Goal: Task Accomplishment & Management: Complete application form

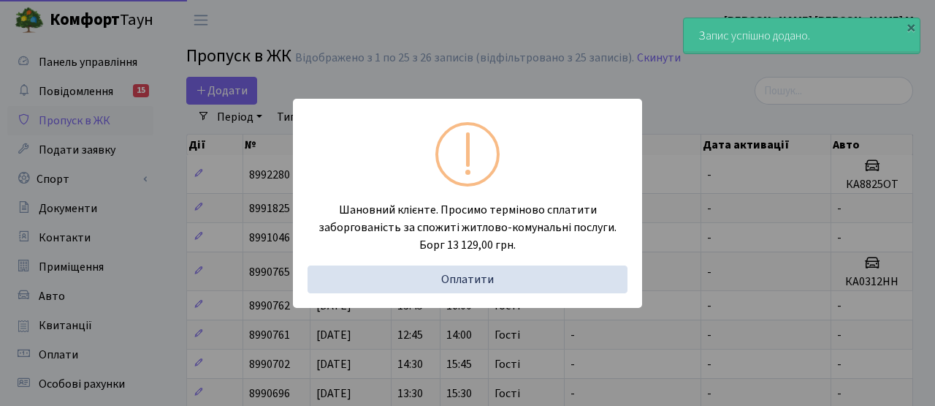
select select "25"
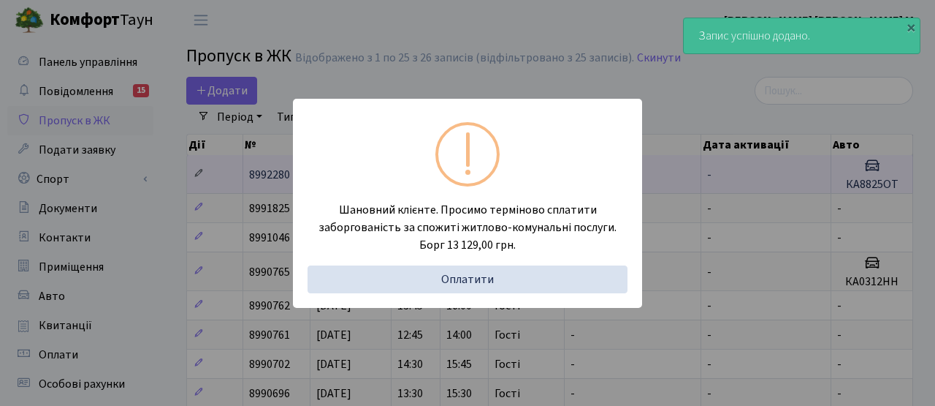
drag, startPoint x: 191, startPoint y: 219, endPoint x: 201, endPoint y: 167, distance: 53.5
click at [192, 220] on div "Шановний клієнте. Просимо терміново сплатити заборгованість за спожиті житлово-…" at bounding box center [467, 203] width 935 height 406
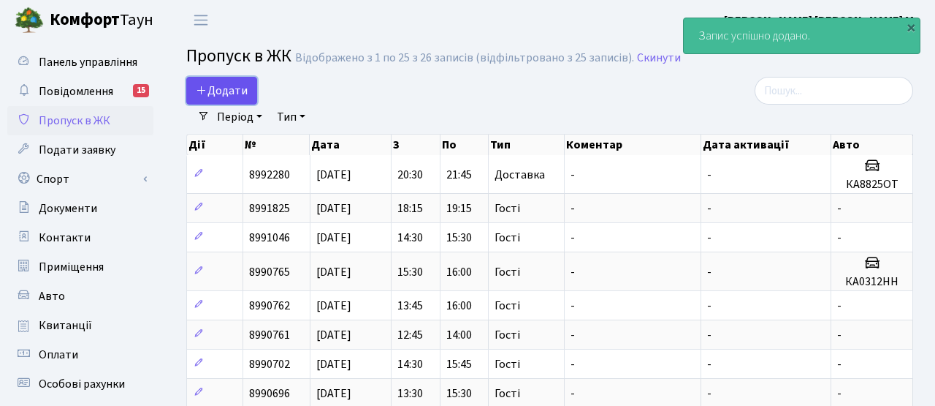
click at [229, 88] on span "Додати" at bounding box center [222, 91] width 52 height 16
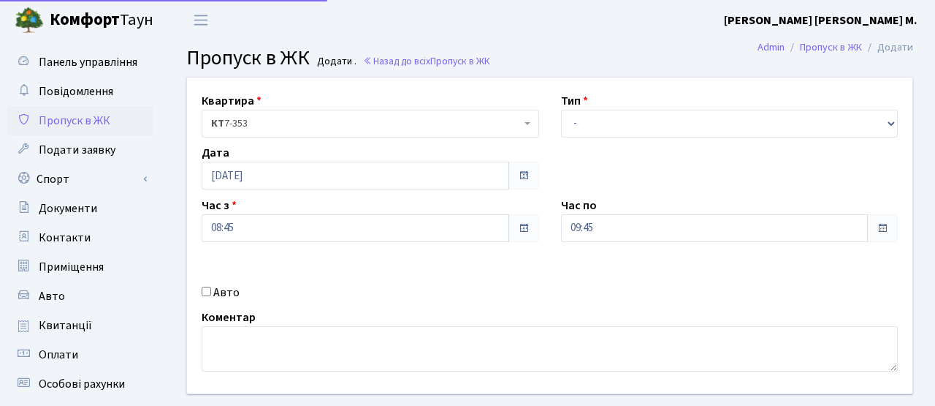
click at [220, 299] on label "Авто" at bounding box center [226, 293] width 26 height 18
click at [211, 296] on input "Авто" at bounding box center [206, 290] width 9 height 9
checkbox input "true"
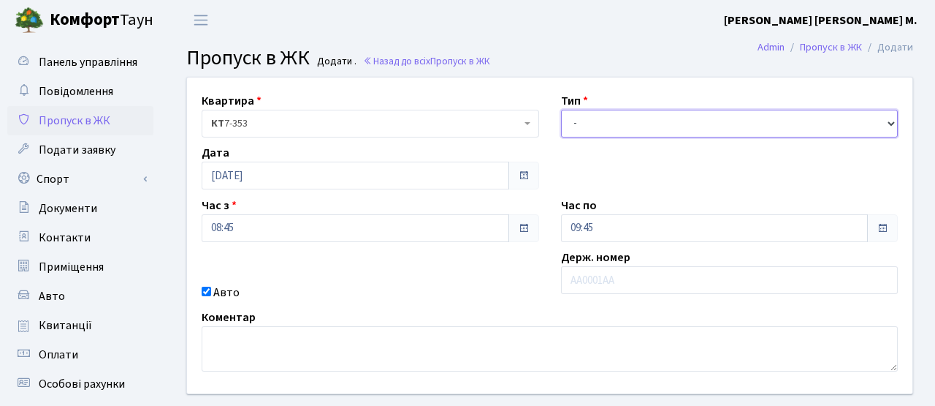
click at [655, 125] on select "- Доставка Таксі Гості Сервіс" at bounding box center [730, 124] width 338 height 28
select select "3"
click at [561, 110] on select "- Доставка Таксі Гості Сервіс" at bounding box center [730, 124] width 338 height 28
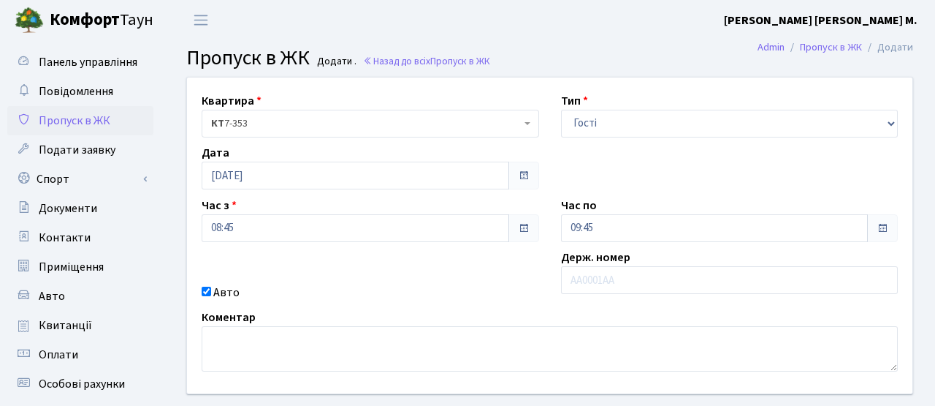
click at [210, 289] on div "Авто" at bounding box center [371, 293] width 360 height 18
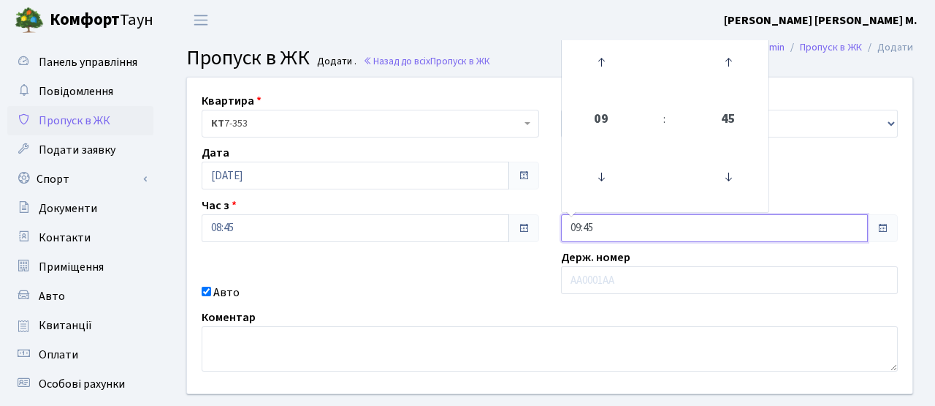
drag, startPoint x: 597, startPoint y: 229, endPoint x: 539, endPoint y: 226, distance: 58.6
click at [530, 225] on div "Квартира <b>КТ</b>&nbsp;&nbsp;&nbsp;&nbsp;7-353 <b>КТ</b>&nbsp;&nbsp;&nbsp;&nbs…" at bounding box center [550, 235] width 748 height 316
type input "10:00"
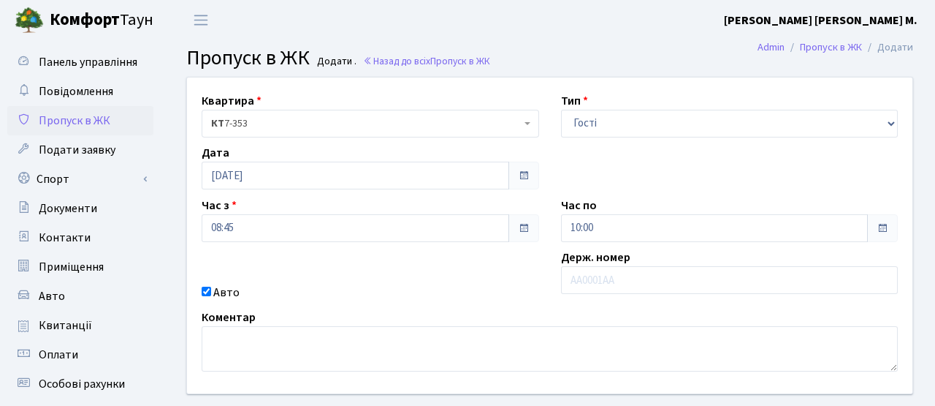
drag, startPoint x: 514, startPoint y: 279, endPoint x: 469, endPoint y: 175, distance: 113.9
click at [514, 279] on div "Квартира <b>КТ</b>&nbsp;&nbsp;&nbsp;&nbsp;7-353 <b>КТ</b>&nbsp;&nbsp;&nbsp;&nbs…" at bounding box center [550, 235] width 748 height 316
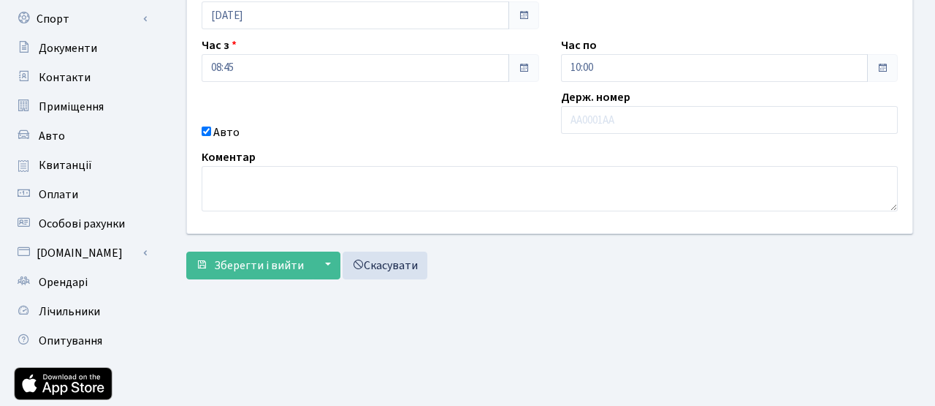
scroll to position [161, 0]
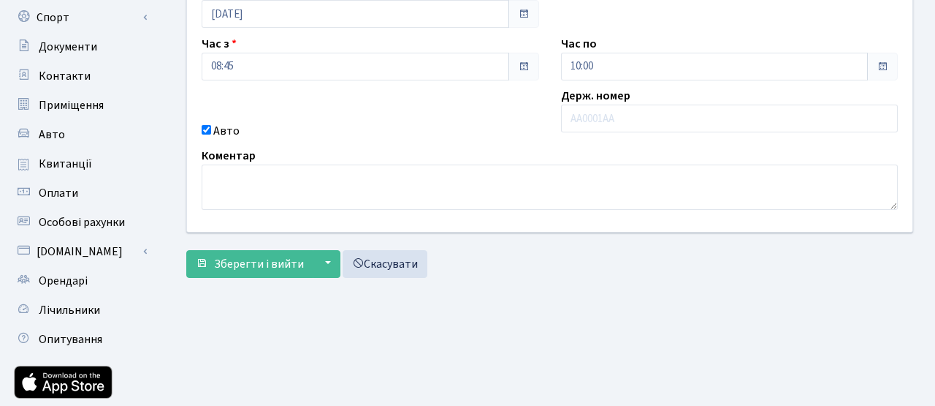
click at [205, 127] on input "Авто" at bounding box center [206, 129] width 9 height 9
checkbox input "false"
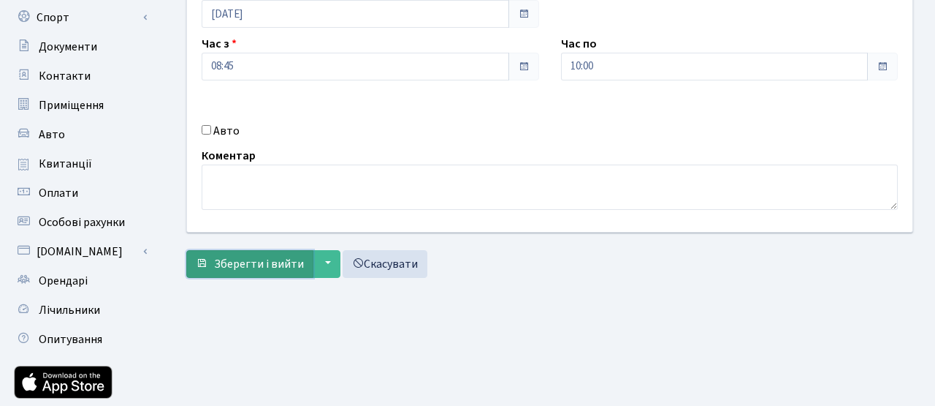
click at [251, 267] on span "Зберегти і вийти" at bounding box center [259, 264] width 90 height 16
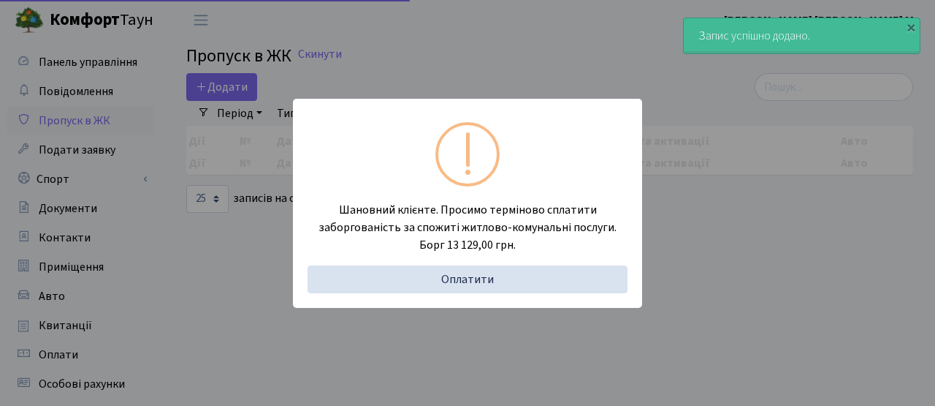
select select "25"
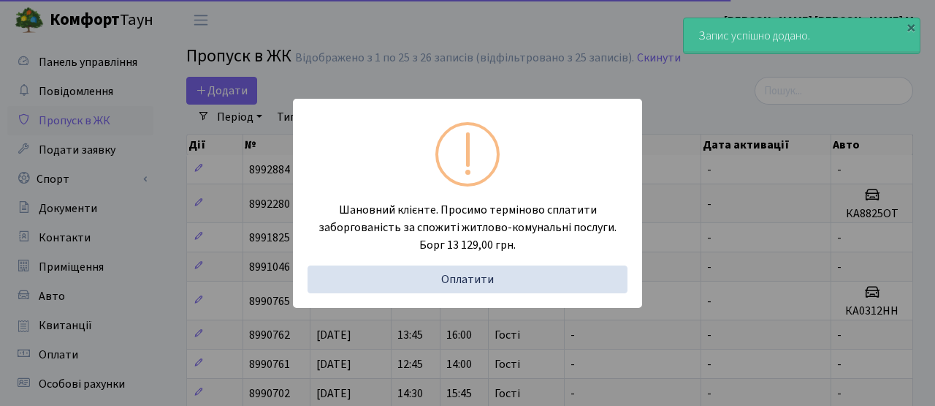
click at [213, 81] on div "Шановний клієнте. Просимо терміново сплатити заборгованість за спожиті житлово-…" at bounding box center [467, 203] width 935 height 406
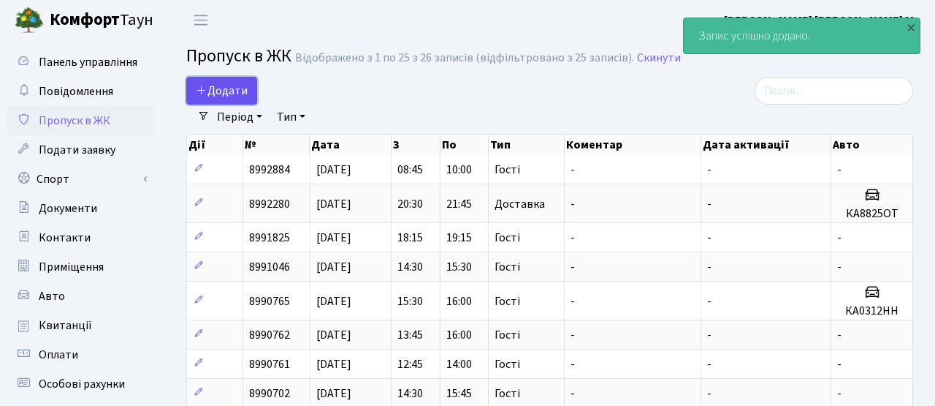
click at [221, 93] on span "Додати" at bounding box center [222, 91] width 52 height 16
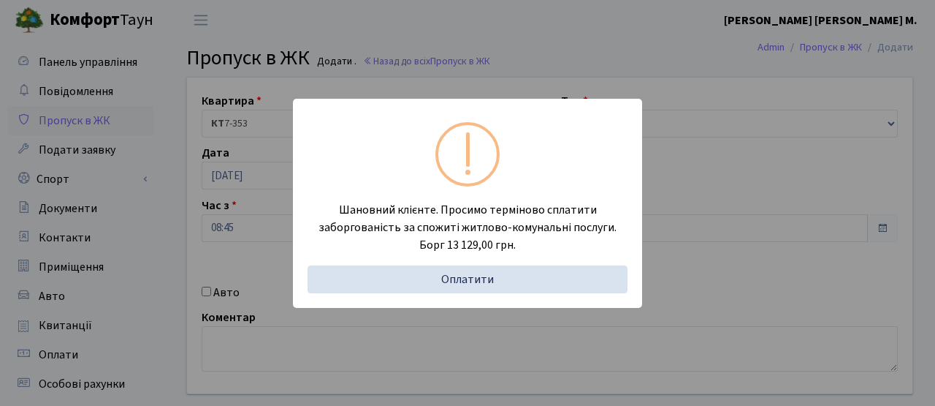
drag, startPoint x: 202, startPoint y: 161, endPoint x: 227, endPoint y: 205, distance: 51.0
click at [205, 164] on div "Шановний клієнте. Просимо терміново сплатити заборгованість за спожиті житлово-…" at bounding box center [467, 203] width 935 height 406
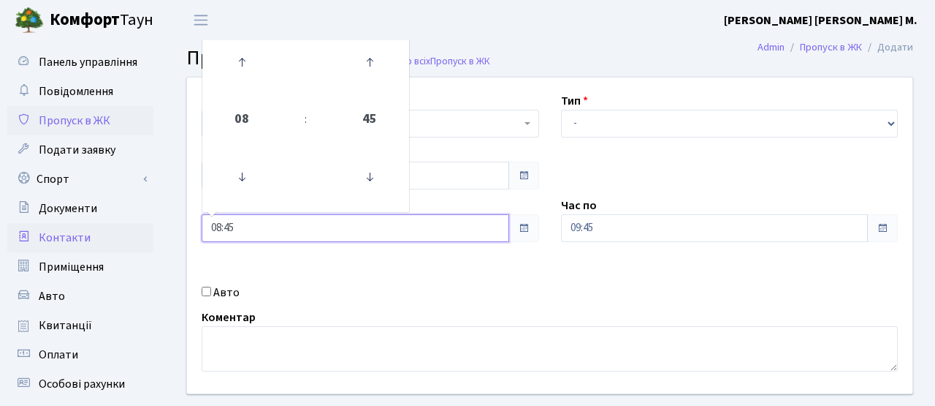
drag, startPoint x: 232, startPoint y: 229, endPoint x: 127, endPoint y: 225, distance: 104.6
click at [127, 225] on div "Панель управління Повідомлення Пропуск в ЖК Подати заявку Спорт Бронювання Скар…" at bounding box center [467, 330] width 935 height 581
type input "10:00"
drag, startPoint x: 403, startPoint y: 286, endPoint x: 428, endPoint y: 296, distance: 27.3
click at [406, 289] on div "Авто" at bounding box center [371, 293] width 360 height 18
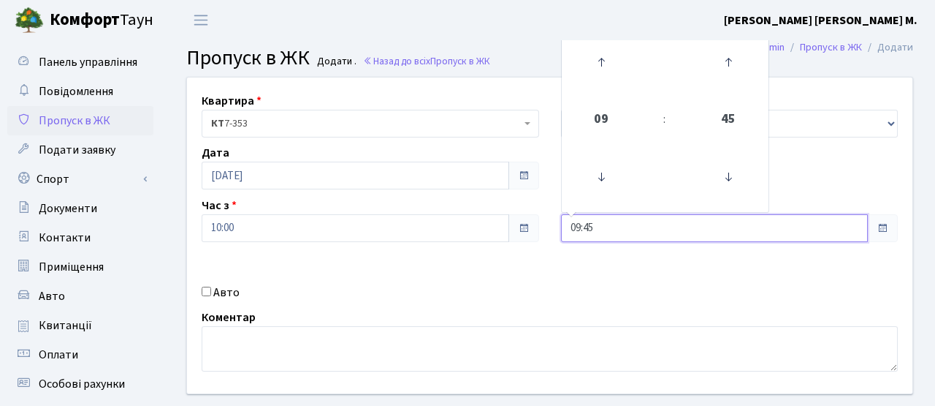
drag, startPoint x: 603, startPoint y: 227, endPoint x: 492, endPoint y: 234, distance: 111.3
click at [482, 228] on div "Квартира <b>КТ</b>&nbsp;&nbsp;&nbsp;&nbsp;7-353 <b>КТ</b>&nbsp;&nbsp;&nbsp;&nbs…" at bounding box center [550, 235] width 748 height 316
type input "2"
type input "12:00"
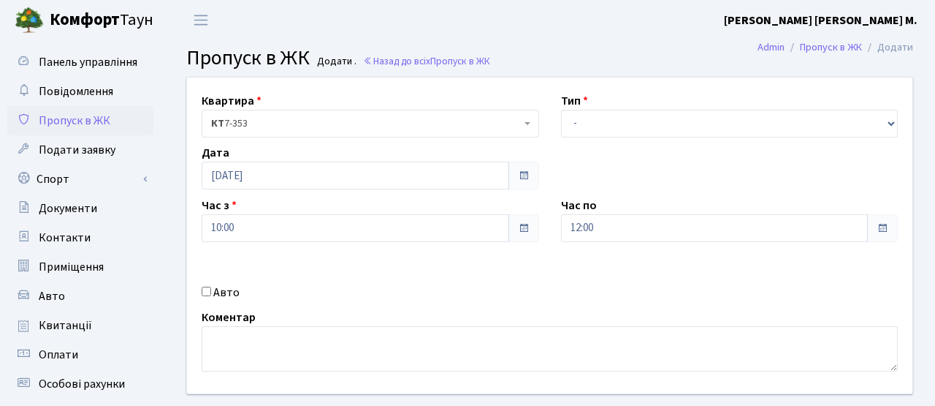
drag, startPoint x: 554, startPoint y: 267, endPoint x: 636, endPoint y: 119, distance: 169.8
click at [553, 267] on div "Квартира <b>КТ</b>&nbsp;&nbsp;&nbsp;&nbsp;7-353 <b>КТ</b>&nbsp;&nbsp;&nbsp;&nbs…" at bounding box center [550, 235] width 748 height 316
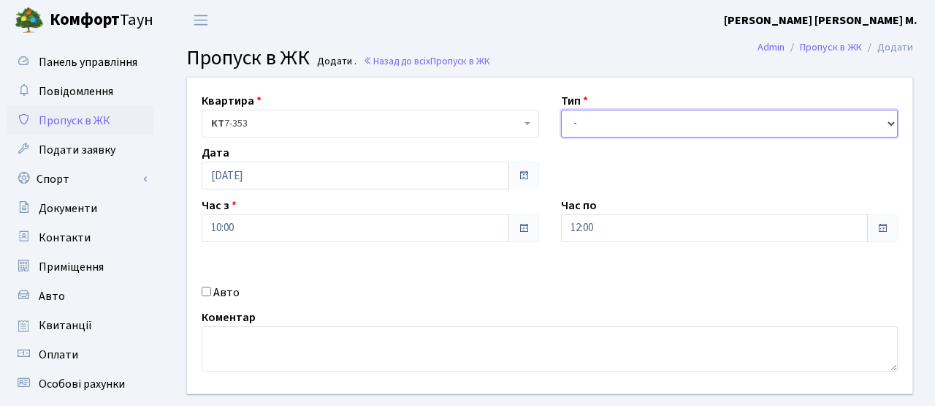
click at [631, 126] on select "- Доставка Таксі Гості Сервіс" at bounding box center [730, 124] width 338 height 28
select select "3"
click at [561, 110] on select "- Доставка Таксі Гості Сервіс" at bounding box center [730, 124] width 338 height 28
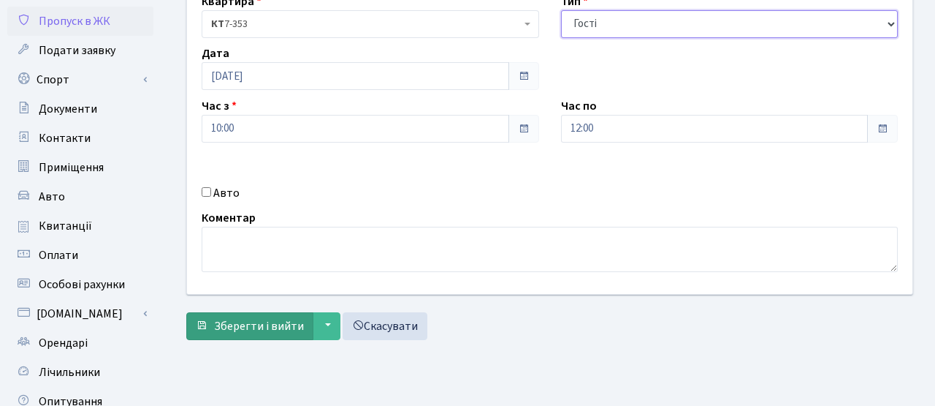
scroll to position [102, 0]
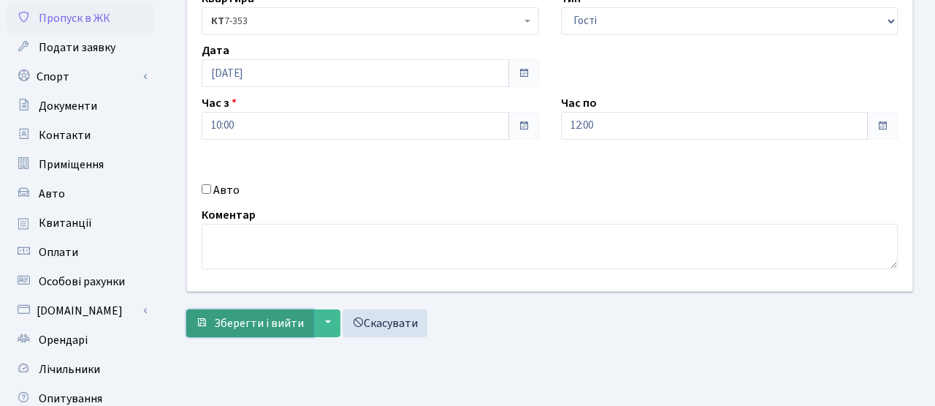
click at [243, 327] on span "Зберегти і вийти" at bounding box center [259, 323] width 90 height 16
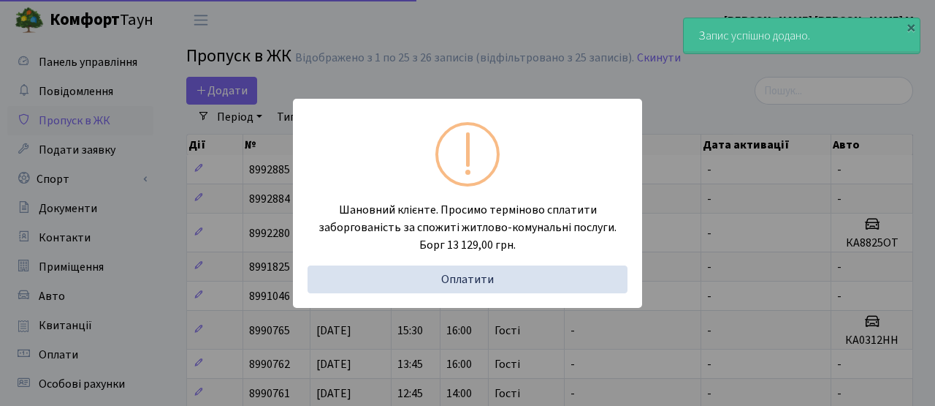
select select "25"
drag, startPoint x: 0, startPoint y: 0, endPoint x: 220, endPoint y: 165, distance: 275.0
click at [210, 190] on div "Шановний клієнте. Просимо терміново сплатити заборгованість за спожиті житлово-…" at bounding box center [467, 203] width 935 height 406
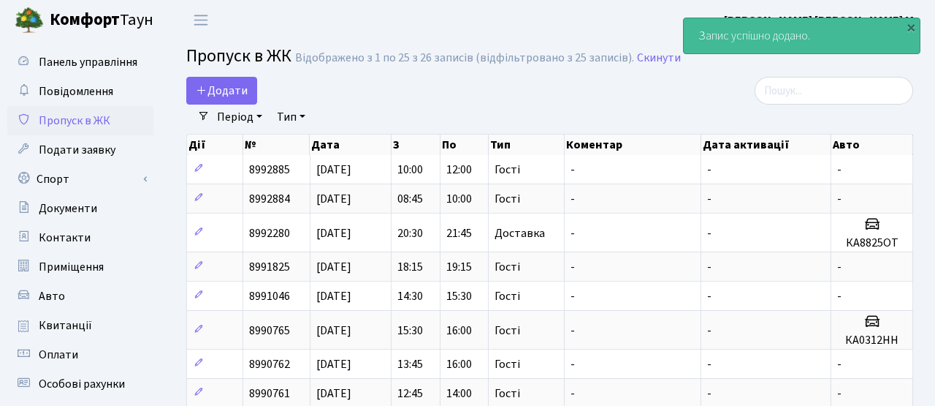
click at [217, 66] on span "Пропуск в ЖК" at bounding box center [238, 56] width 105 height 26
click at [221, 84] on span "Додати" at bounding box center [222, 91] width 52 height 16
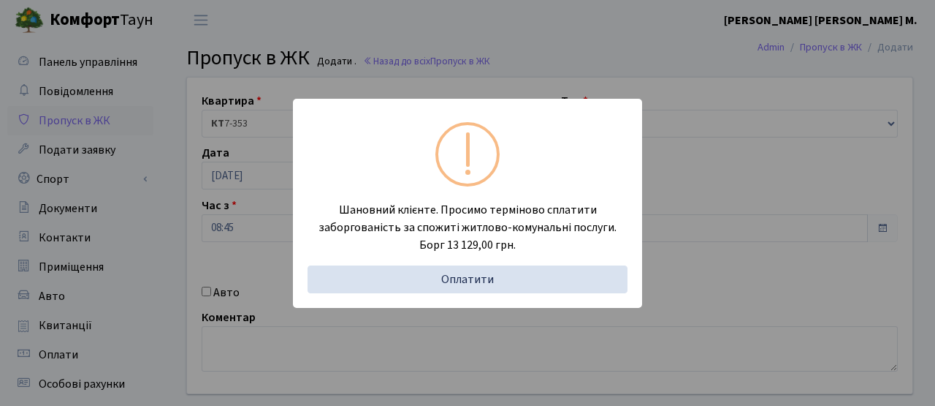
drag, startPoint x: 231, startPoint y: 133, endPoint x: 216, endPoint y: 189, distance: 58.1
click at [231, 139] on div "Шановний клієнте. Просимо терміново сплатити заборгованість за спожиті житлово-…" at bounding box center [467, 203] width 935 height 406
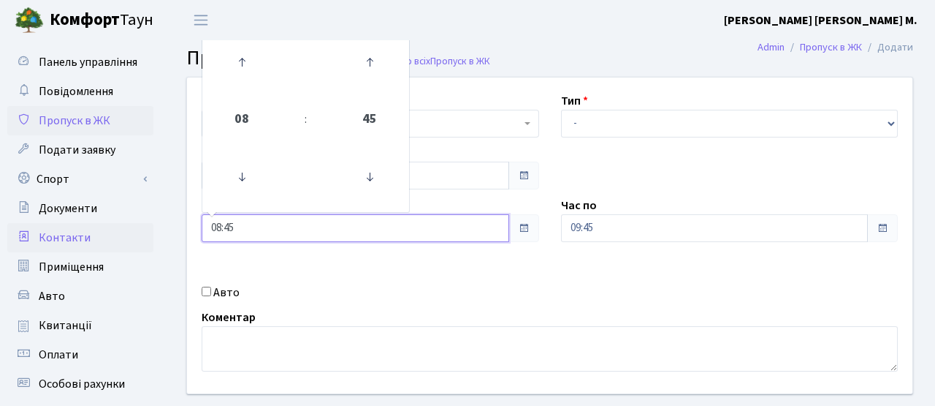
drag, startPoint x: 181, startPoint y: 233, endPoint x: 120, endPoint y: 226, distance: 61.8
click at [94, 224] on div "Панель управління Повідомлення Пропуск в ЖК Подати заявку Спорт Бронювання Скар…" at bounding box center [467, 330] width 935 height 581
type input "12:00"
drag, startPoint x: 456, startPoint y: 271, endPoint x: 549, endPoint y: 263, distance: 93.9
click at [456, 271] on div "Квартира <b>КТ</b>&nbsp;&nbsp;&nbsp;&nbsp;7-353 <b>КТ</b>&nbsp;&nbsp;&nbsp;&nbs…" at bounding box center [550, 235] width 748 height 316
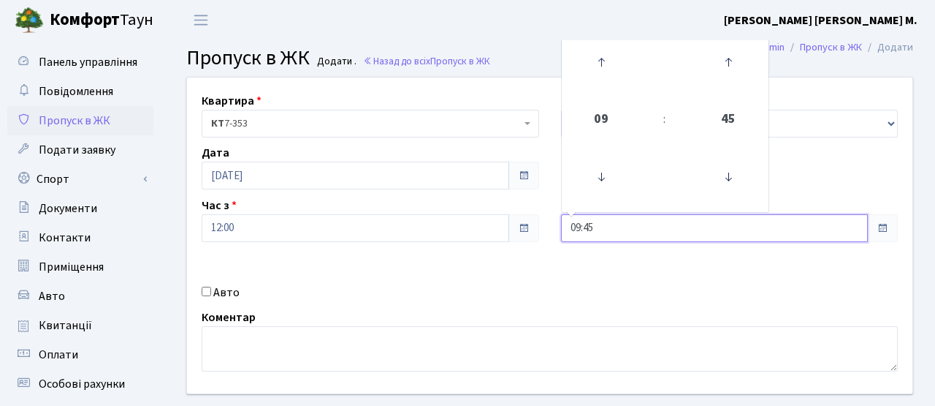
drag, startPoint x: 520, startPoint y: 230, endPoint x: 484, endPoint y: 229, distance: 36.6
click at [483, 229] on div "Квартира <b>КТ</b>&nbsp;&nbsp;&nbsp;&nbsp;7-353 <b>КТ</b>&nbsp;&nbsp;&nbsp;&nbs…" at bounding box center [550, 235] width 748 height 316
type input "14:00"
drag, startPoint x: 580, startPoint y: 273, endPoint x: 589, endPoint y: 261, distance: 15.2
click at [580, 273] on div "Квартира <b>КТ</b>&nbsp;&nbsp;&nbsp;&nbsp;7-353 <b>КТ</b>&nbsp;&nbsp;&nbsp;&nbs…" at bounding box center [550, 235] width 748 height 316
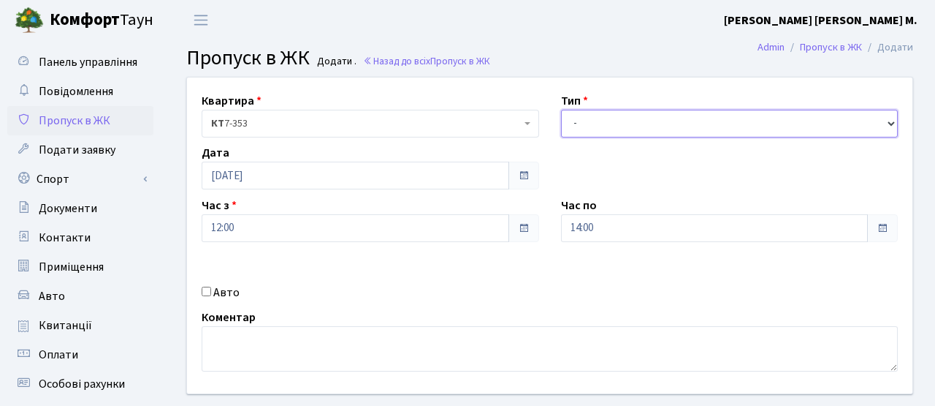
click at [616, 123] on select "- Доставка Таксі Гості Сервіс" at bounding box center [730, 124] width 338 height 28
select select "3"
click at [561, 110] on select "- Доставка Таксі Гості Сервіс" at bounding box center [730, 124] width 338 height 28
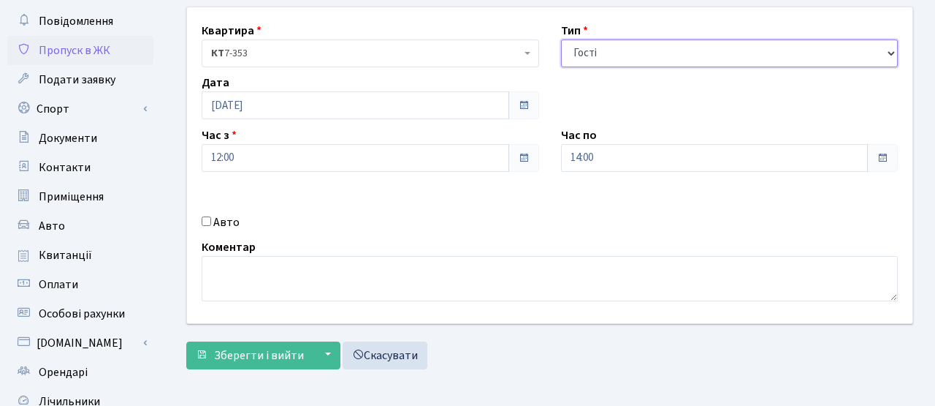
scroll to position [72, 0]
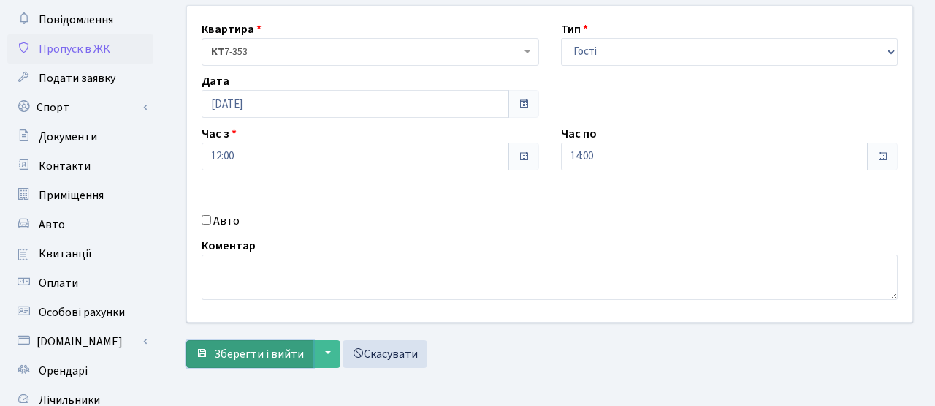
click at [238, 349] on span "Зберегти і вийти" at bounding box center [259, 354] width 90 height 16
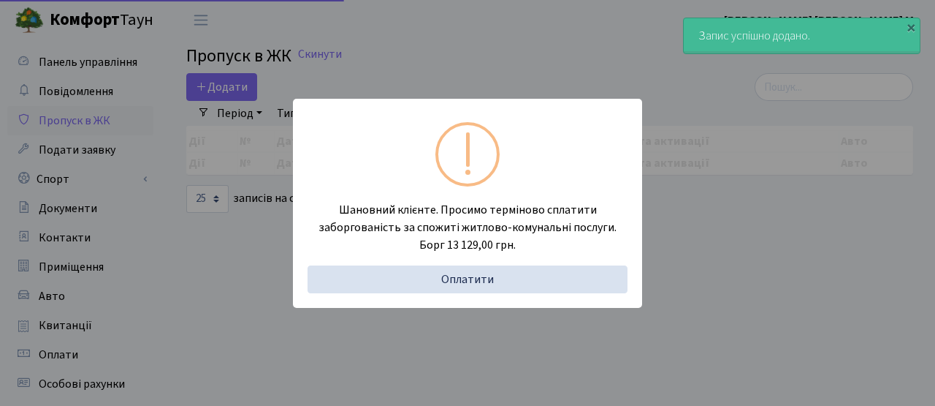
select select "25"
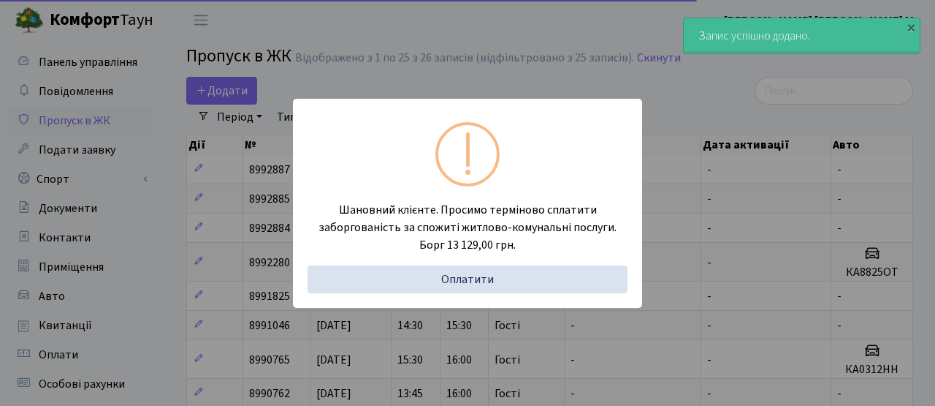
click at [243, 178] on div "Шановний клієнте. Просимо терміново сплатити заборгованість за спожиті житлово-…" at bounding box center [467, 203] width 935 height 406
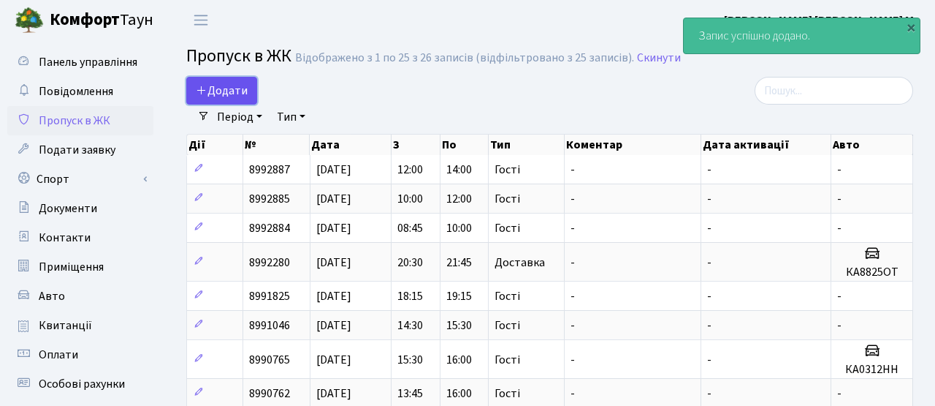
click at [235, 88] on span "Додати" at bounding box center [222, 91] width 52 height 16
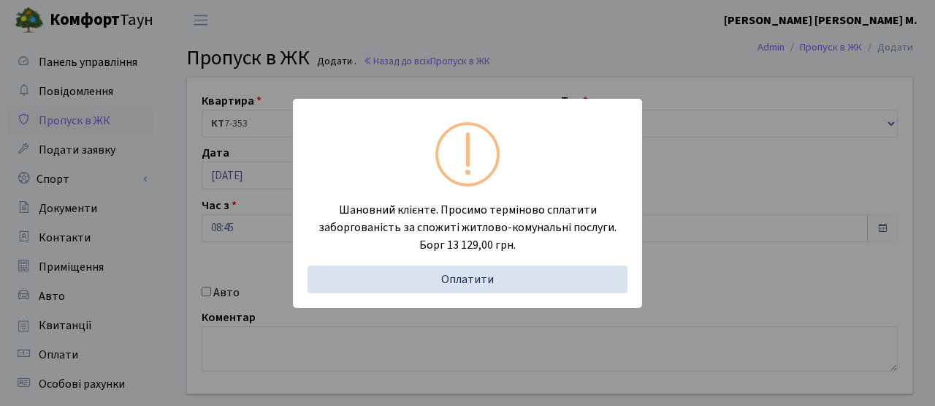
drag, startPoint x: 219, startPoint y: 189, endPoint x: 234, endPoint y: 208, distance: 23.4
click at [228, 194] on div "Шановний клієнте. Просимо терміново сплатити заборгованість за спожиті житлово-…" at bounding box center [467, 203] width 935 height 406
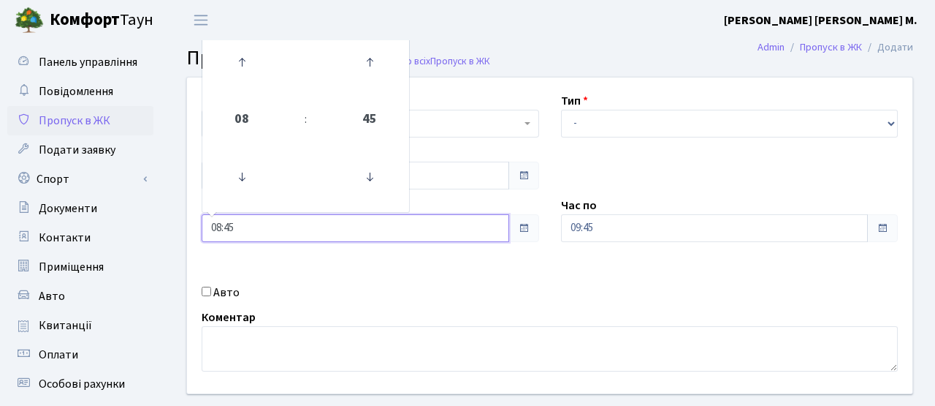
drag, startPoint x: 232, startPoint y: 229, endPoint x: 257, endPoint y: 232, distance: 25.0
click at [127, 225] on div "Панель управління Повідомлення Пропуск в ЖК Подати заявку Спорт Бронювання Скар…" at bounding box center [467, 330] width 935 height 581
type input "14:00"
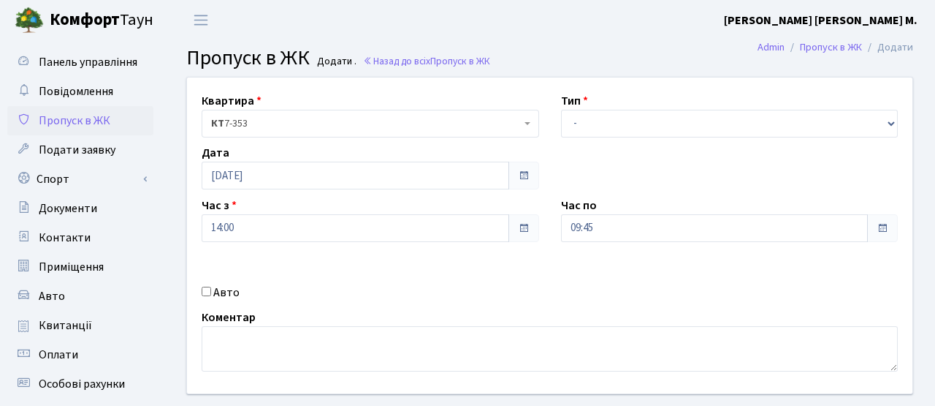
drag, startPoint x: 411, startPoint y: 279, endPoint x: 538, endPoint y: 262, distance: 128.3
click at [414, 278] on div "Квартира <b>КТ</b>&nbsp;&nbsp;&nbsp;&nbsp;7-353 <b>КТ</b>&nbsp;&nbsp;&nbsp;&nbs…" at bounding box center [550, 235] width 748 height 316
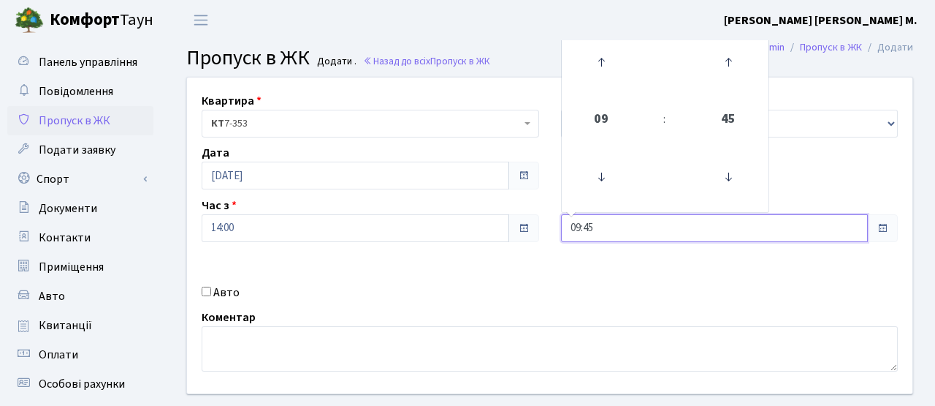
drag, startPoint x: 609, startPoint y: 232, endPoint x: 486, endPoint y: 232, distance: 123.5
click at [485, 231] on div "Квартира <b>КТ</b>&nbsp;&nbsp;&nbsp;&nbsp;7-353 <b>КТ</b>&nbsp;&nbsp;&nbsp;&nbs…" at bounding box center [550, 235] width 748 height 316
type input "16:00"
drag, startPoint x: 465, startPoint y: 299, endPoint x: 528, endPoint y: 196, distance: 120.7
click at [470, 294] on div "Авто" at bounding box center [371, 293] width 360 height 18
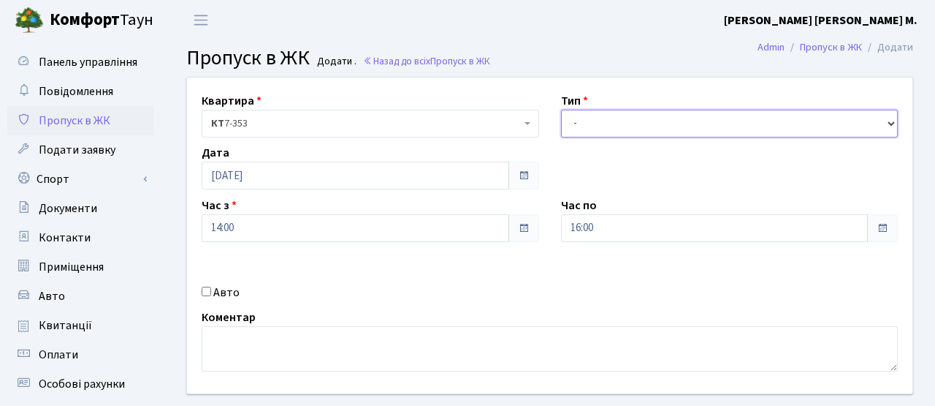
click at [582, 118] on select "- Доставка Таксі Гості Сервіс" at bounding box center [730, 124] width 338 height 28
click at [561, 110] on select "- Доставка Таксі Гості Сервіс" at bounding box center [730, 124] width 338 height 28
click at [594, 116] on select "- Доставка Таксі Гості Сервіс" at bounding box center [730, 124] width 338 height 28
select select "3"
click at [561, 110] on select "- Доставка Таксі Гості Сервіс" at bounding box center [730, 124] width 338 height 28
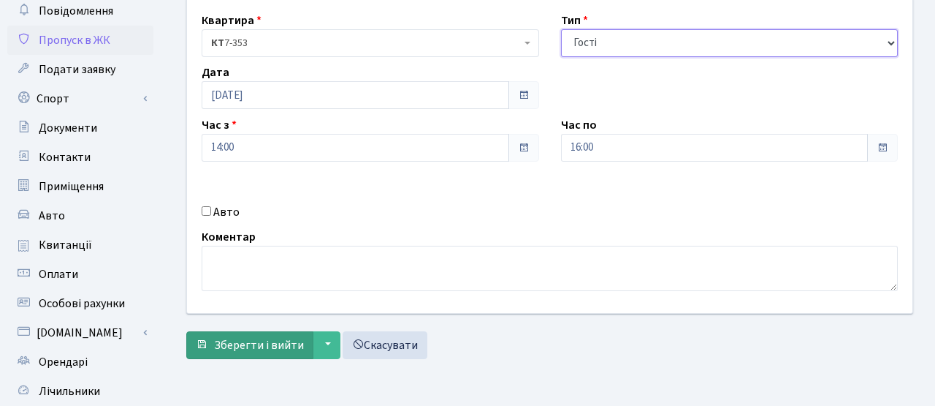
scroll to position [83, 0]
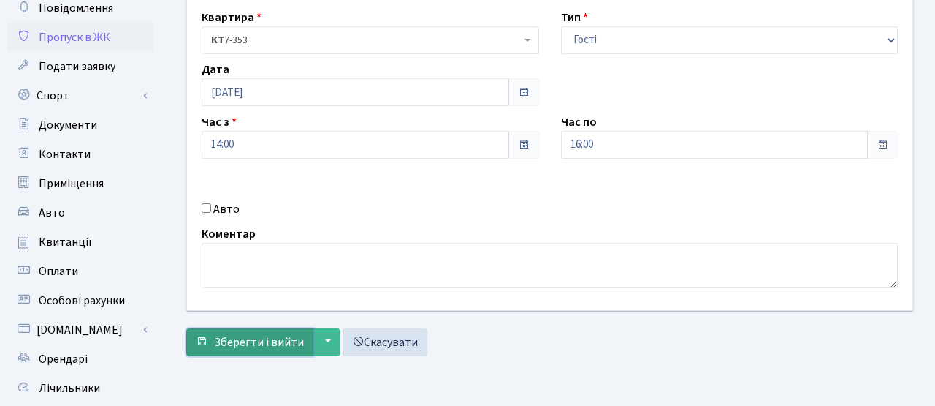
click at [266, 343] on span "Зберегти і вийти" at bounding box center [259, 342] width 90 height 16
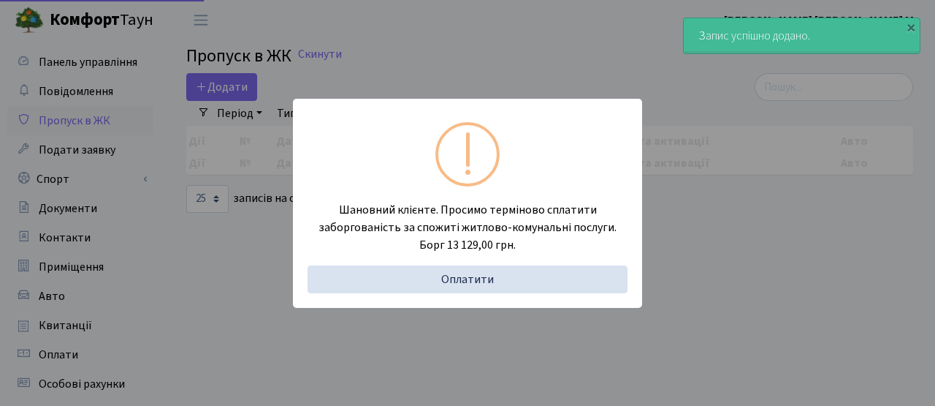
select select "25"
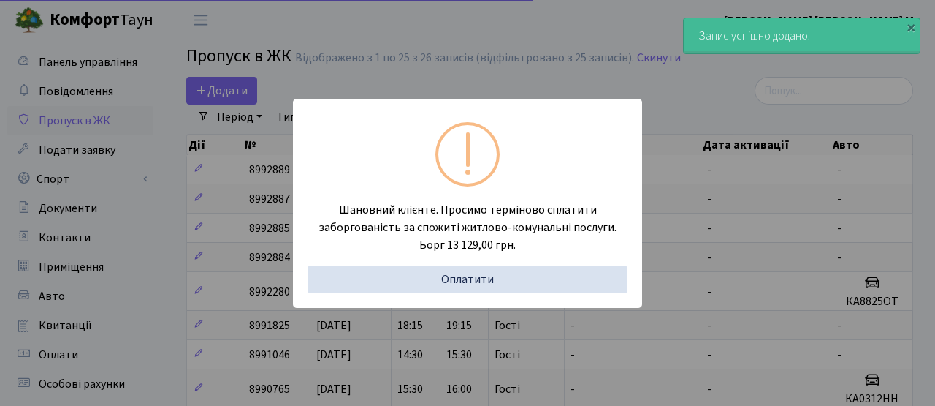
click at [206, 152] on div "Шановний клієнте. Просимо терміново сплатити заборгованість за спожиті житлово-…" at bounding box center [467, 203] width 935 height 406
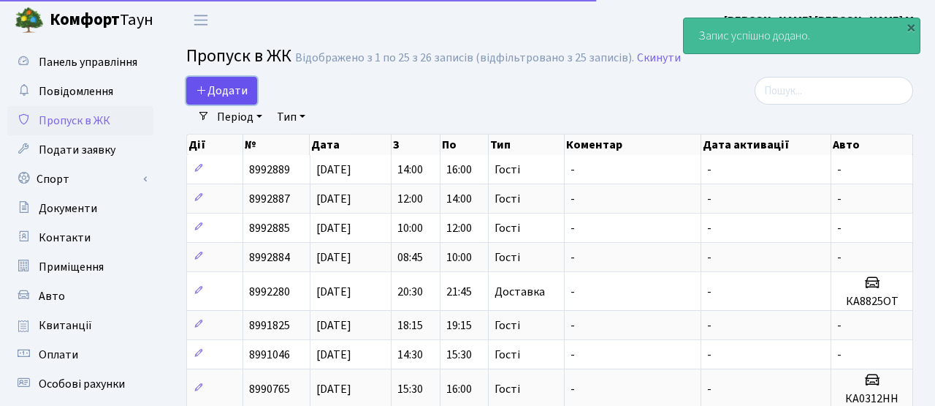
click at [224, 96] on span "Додати" at bounding box center [222, 91] width 52 height 16
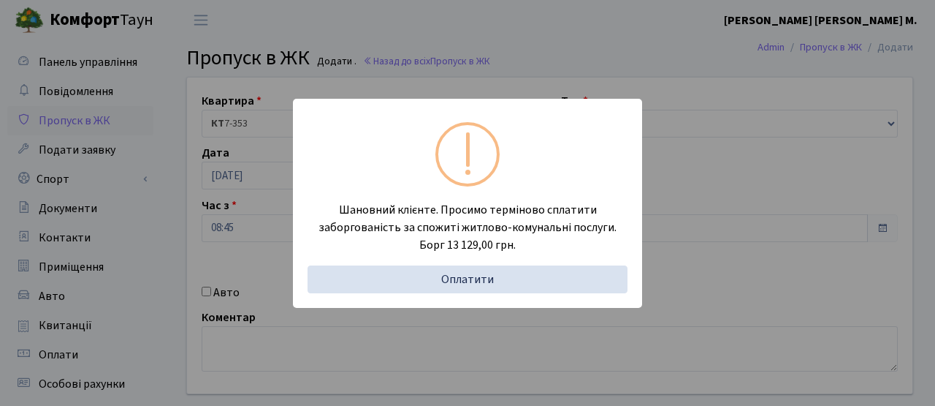
click at [228, 184] on div "Шановний клієнте. Просимо терміново сплатити заборгованість за спожиті житлово-…" at bounding box center [467, 203] width 935 height 406
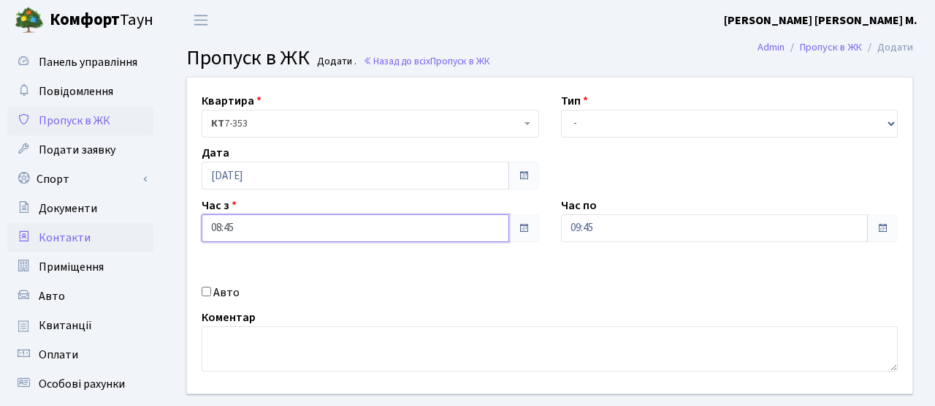
drag, startPoint x: 111, startPoint y: 227, endPoint x: 96, endPoint y: 224, distance: 15.5
click at [96, 224] on div "Панель управління Повідомлення Пропуск в ЖК Подати заявку Спорт Бронювання Скар…" at bounding box center [467, 330] width 935 height 581
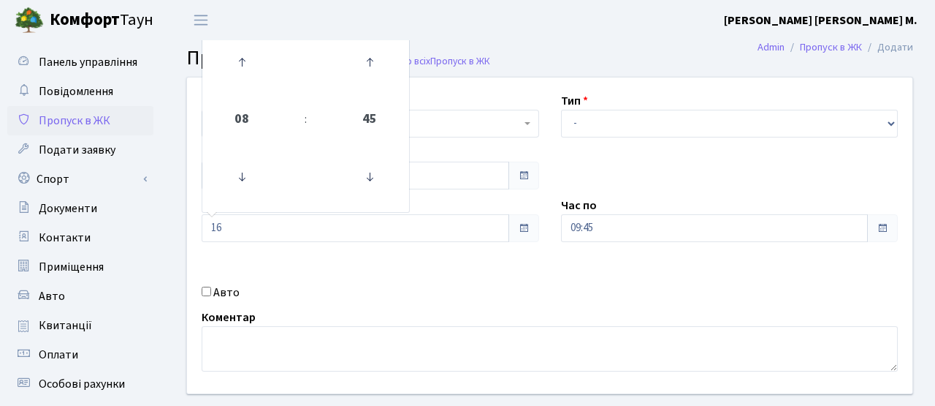
type input "16:00"
drag, startPoint x: 362, startPoint y: 269, endPoint x: 571, endPoint y: 246, distance: 210.3
click at [362, 269] on div "Квартира <b>КТ</b>&nbsp;&nbsp;&nbsp;&nbsp;7-353 <b>КТ</b>&nbsp;&nbsp;&nbsp;&nbs…" at bounding box center [550, 235] width 748 height 316
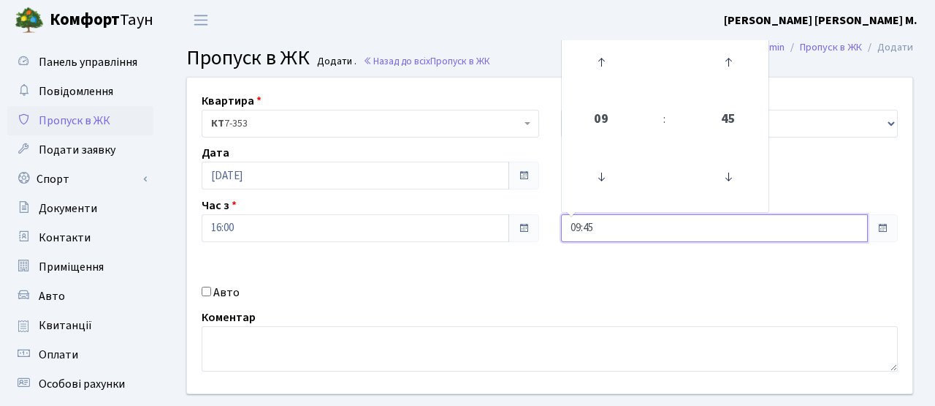
drag, startPoint x: 612, startPoint y: 233, endPoint x: 525, endPoint y: 238, distance: 87.1
click at [515, 232] on div "Квартира <b>КТ</b>&nbsp;&nbsp;&nbsp;&nbsp;7-353 <b>КТ</b>&nbsp;&nbsp;&nbsp;&nbs…" at bounding box center [550, 235] width 748 height 316
type input "18:00"
click at [459, 284] on div "Авто" at bounding box center [371, 293] width 360 height 18
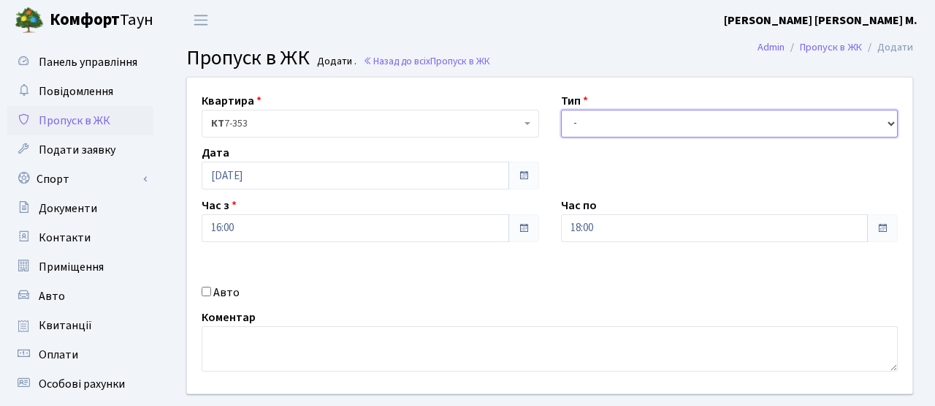
click at [592, 129] on select "- Доставка Таксі Гості Сервіс" at bounding box center [730, 124] width 338 height 28
select select "3"
click at [561, 110] on select "- Доставка Таксі Гості Сервіс" at bounding box center [730, 124] width 338 height 28
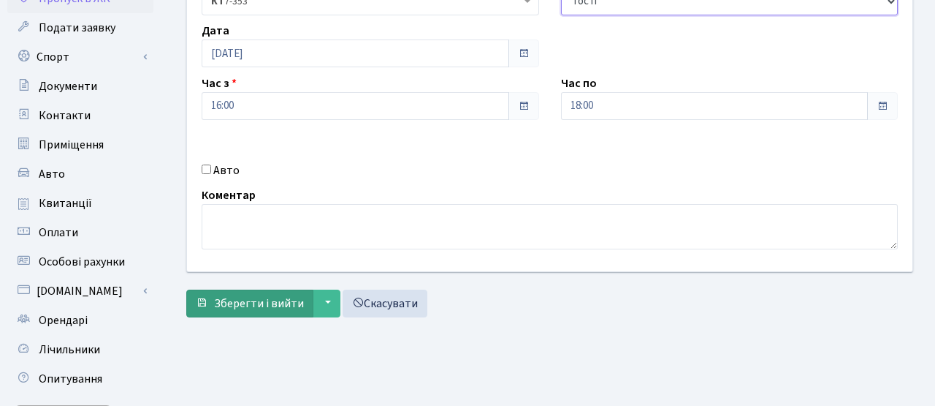
scroll to position [123, 0]
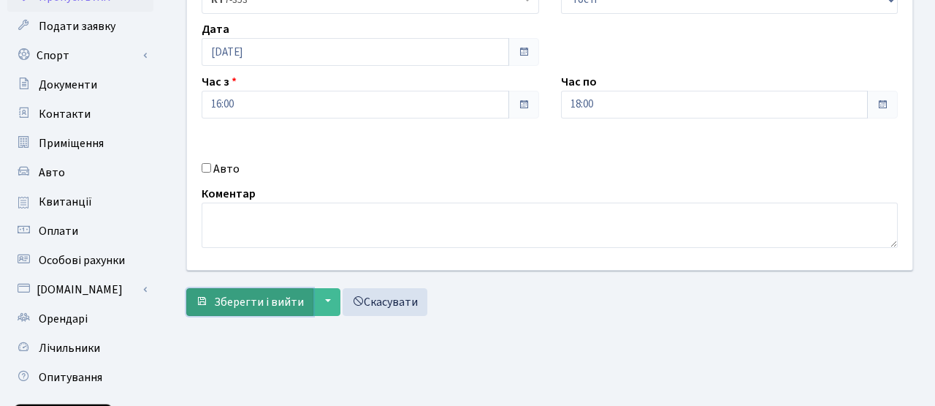
click at [254, 311] on button "Зберегти і вийти" at bounding box center [249, 302] width 127 height 28
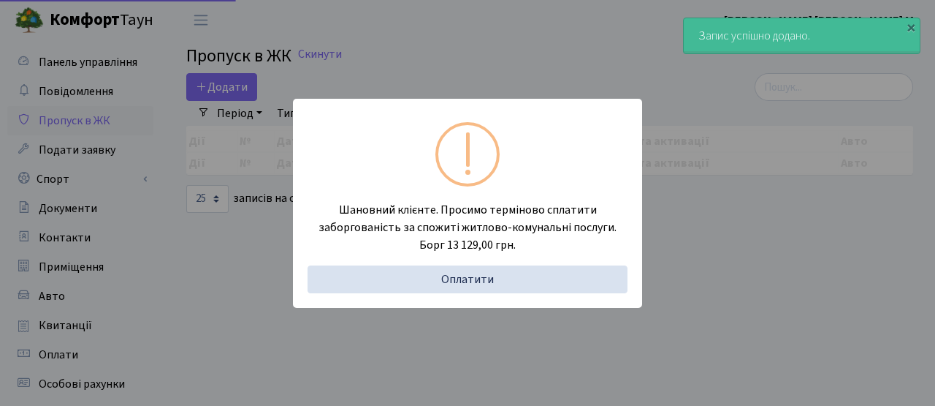
select select "25"
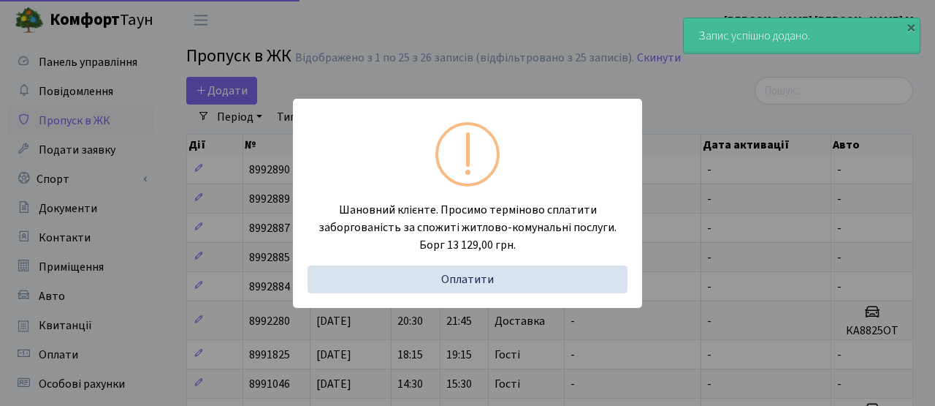
click at [245, 149] on div "Шановний клієнте. Просимо терміново сплатити заборгованість за спожиті житлово-…" at bounding box center [467, 203] width 935 height 406
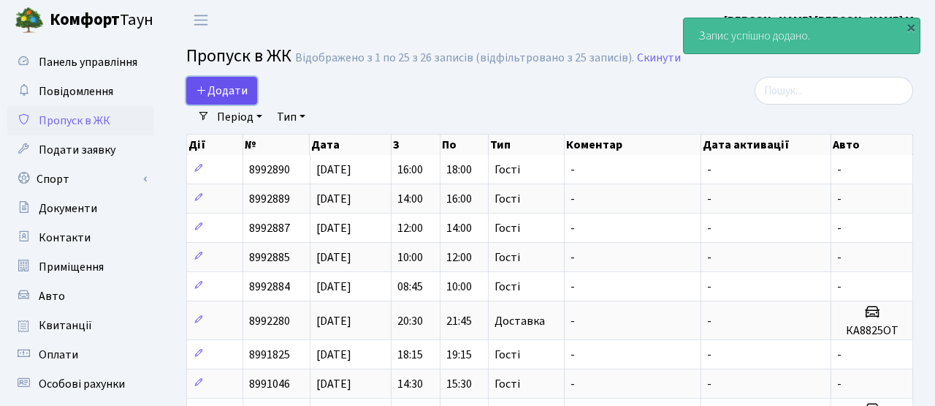
click at [238, 89] on span "Додати" at bounding box center [222, 91] width 52 height 16
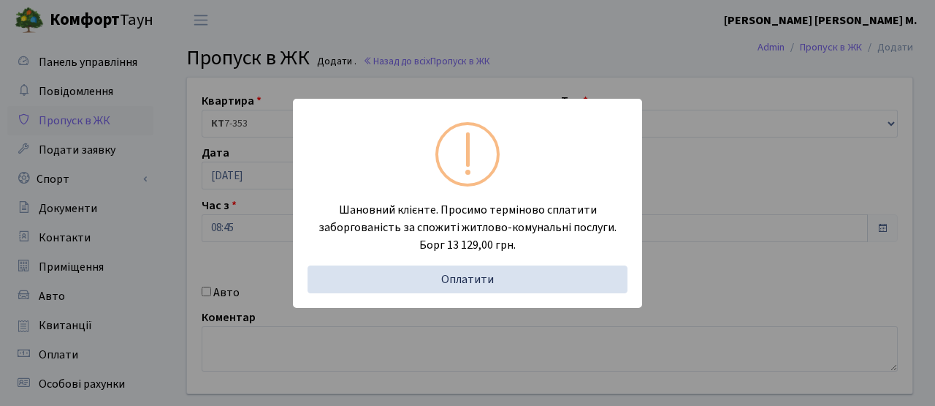
drag, startPoint x: 240, startPoint y: 165, endPoint x: 242, endPoint y: 216, distance: 51.2
click at [241, 170] on div "Шановний клієнте. Просимо терміново сплатити заборгованість за спожиті житлово-…" at bounding box center [467, 203] width 935 height 406
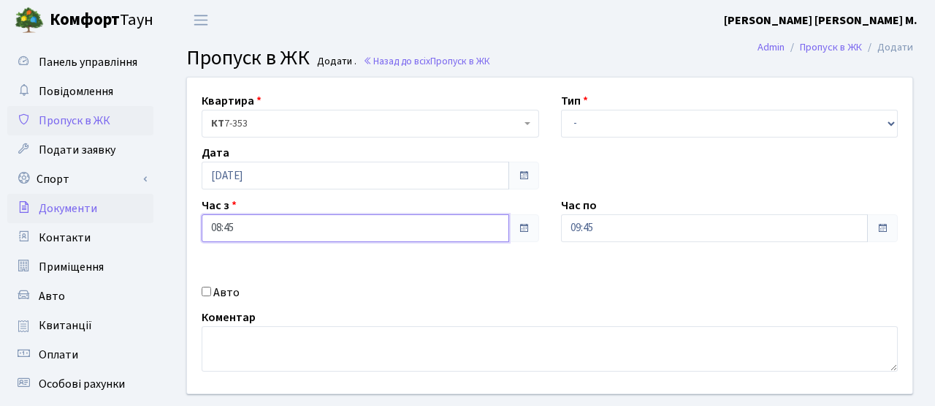
drag, startPoint x: 243, startPoint y: 229, endPoint x: 83, endPoint y: 215, distance: 160.6
click at [83, 215] on div "Панель управління Повідомлення Пропуск в ЖК Подати заявку Спорт Бронювання Скар…" at bounding box center [467, 330] width 935 height 581
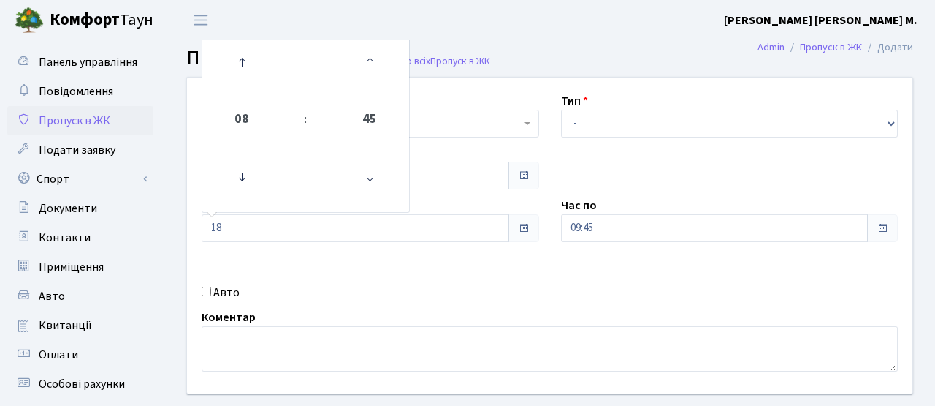
type input "18:00"
click at [338, 275] on div "Квартира <b>КТ</b>&nbsp;&nbsp;&nbsp;&nbsp;7-353 <b>КТ</b>&nbsp;&nbsp;&nbsp;&nbs…" at bounding box center [550, 235] width 748 height 316
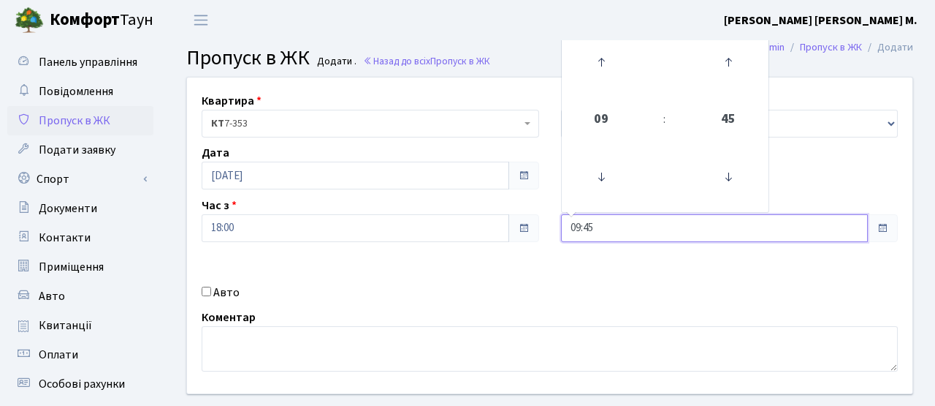
drag, startPoint x: 597, startPoint y: 228, endPoint x: 434, endPoint y: 225, distance: 163.0
click at [434, 225] on div "Квартира <b>КТ</b>&nbsp;&nbsp;&nbsp;&nbsp;7-353 <b>КТ</b>&nbsp;&nbsp;&nbsp;&nbs…" at bounding box center [550, 235] width 748 height 316
type input "20:00"
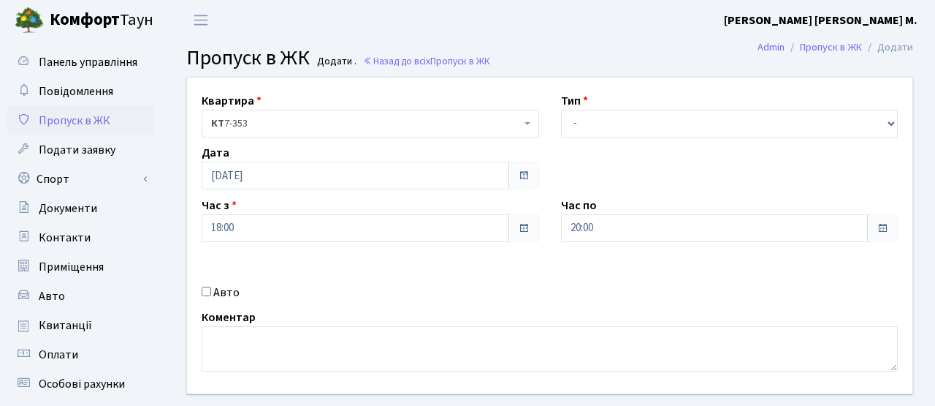
drag, startPoint x: 439, startPoint y: 267, endPoint x: 517, endPoint y: 187, distance: 112.1
click at [439, 267] on div "Квартира <b>КТ</b>&nbsp;&nbsp;&nbsp;&nbsp;7-353 <b>КТ</b>&nbsp;&nbsp;&nbsp;&nbs…" at bounding box center [550, 235] width 748 height 316
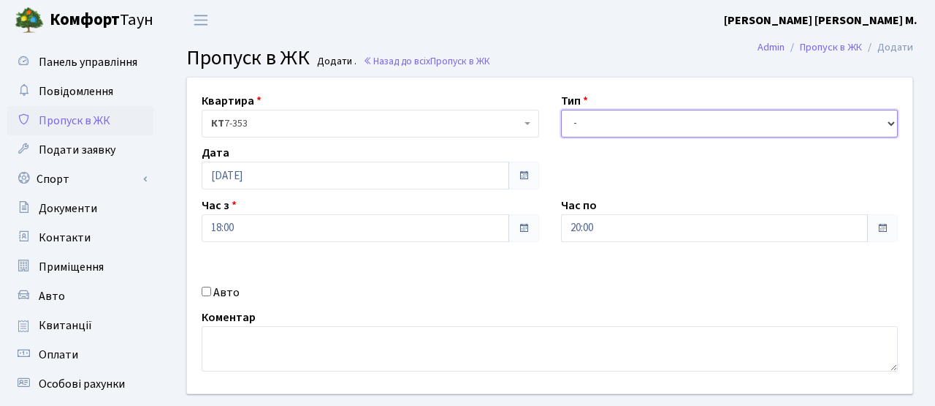
click at [599, 118] on select "- Доставка Таксі Гості Сервіс" at bounding box center [730, 124] width 338 height 28
select select "3"
click at [561, 110] on select "- Доставка Таксі Гості Сервіс" at bounding box center [730, 124] width 338 height 28
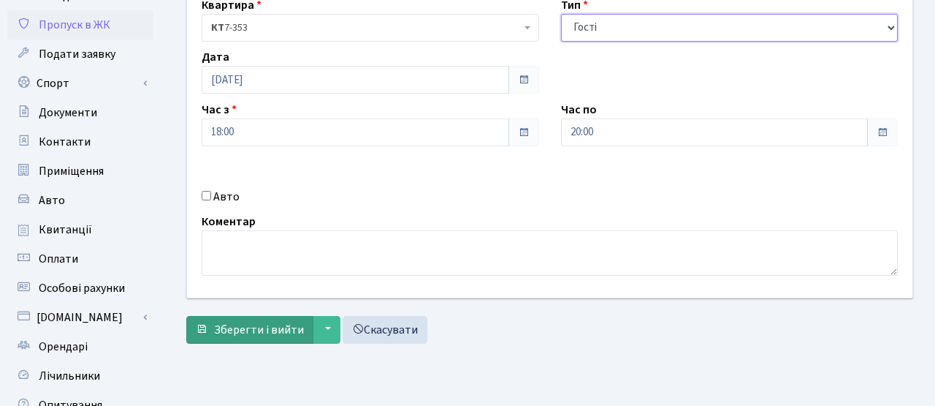
scroll to position [97, 0]
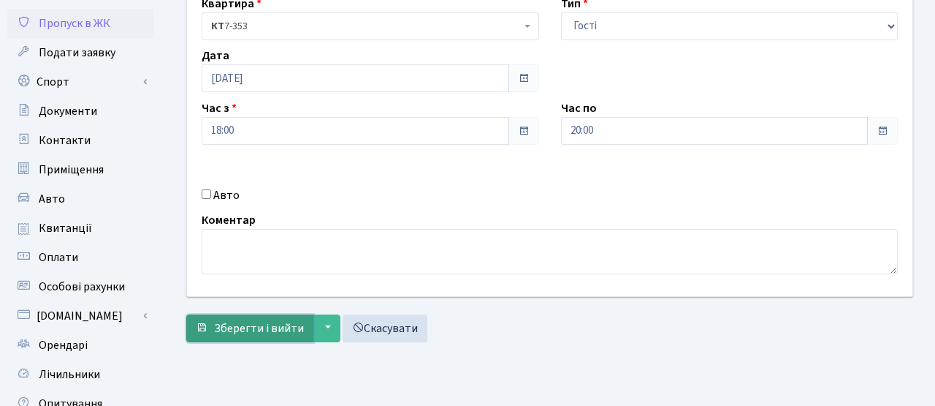
click at [226, 325] on span "Зберегти і вийти" at bounding box center [259, 328] width 90 height 16
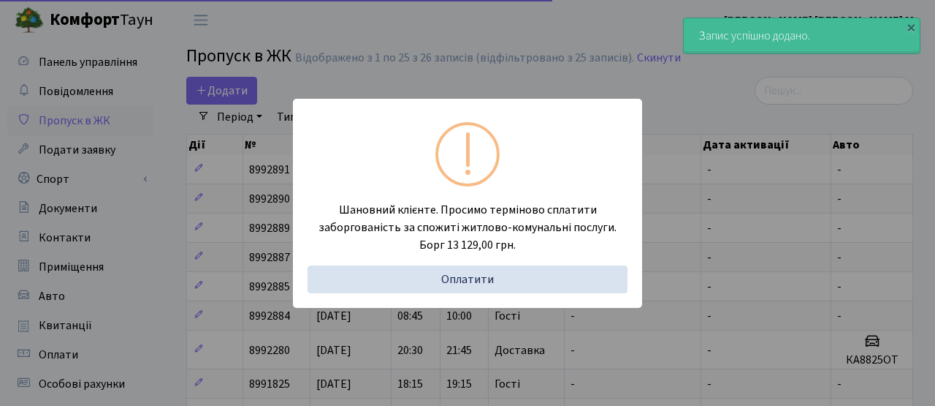
select select "25"
drag, startPoint x: 237, startPoint y: 110, endPoint x: 236, endPoint y: 102, distance: 8.1
click at [237, 109] on div "Шановний клієнте. Просимо терміново сплатити заборгованість за спожиті житлово-…" at bounding box center [467, 203] width 935 height 406
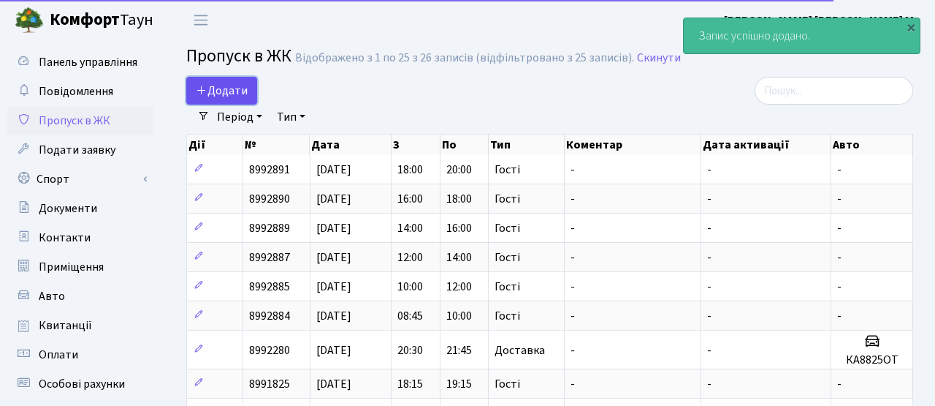
click at [233, 90] on span "Додати" at bounding box center [222, 91] width 52 height 16
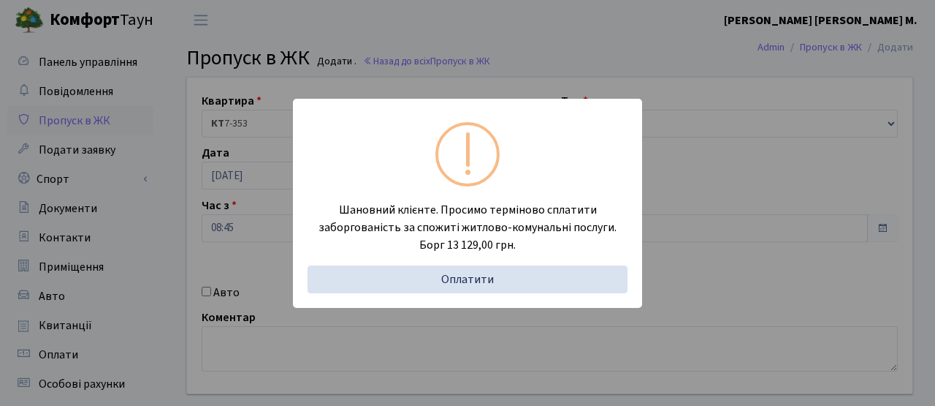
click at [229, 189] on div "Шановний клієнте. Просимо терміново сплатити заборгованість за спожиті житлово-…" at bounding box center [467, 203] width 935 height 406
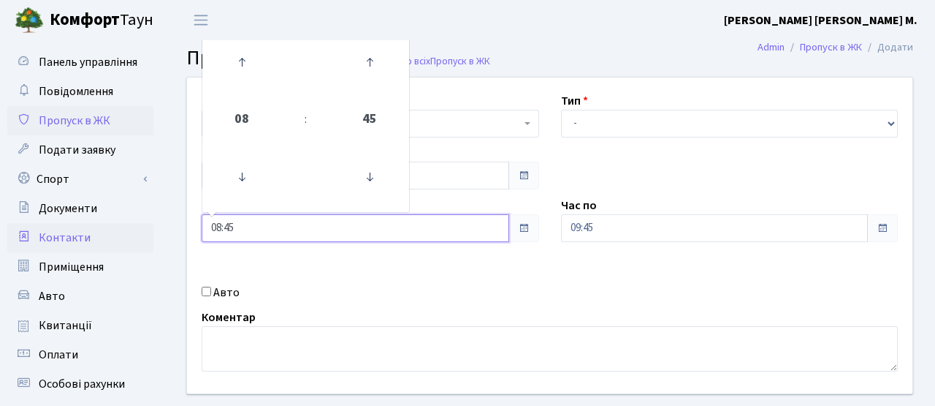
drag, startPoint x: 167, startPoint y: 227, endPoint x: 145, endPoint y: 225, distance: 22.7
click at [145, 225] on div "Панель управління Повідомлення Пропуск в ЖК Подати заявку Спорт Бронювання Скар…" at bounding box center [467, 330] width 935 height 581
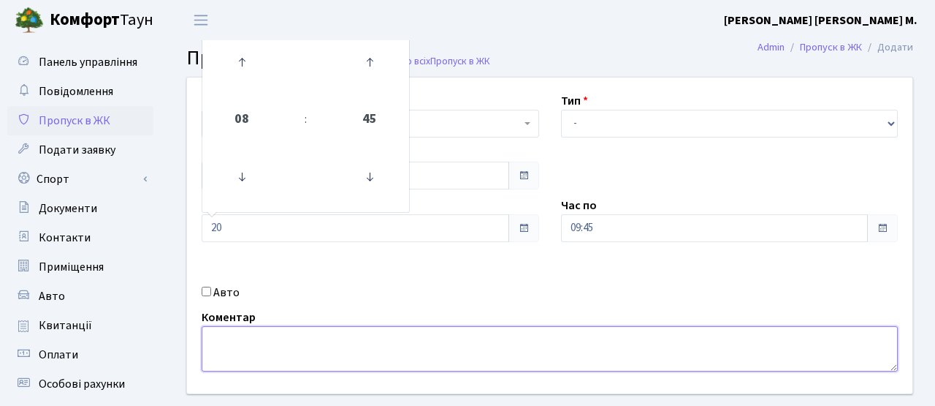
type input "20:00"
click at [577, 326] on textarea at bounding box center [550, 348] width 696 height 45
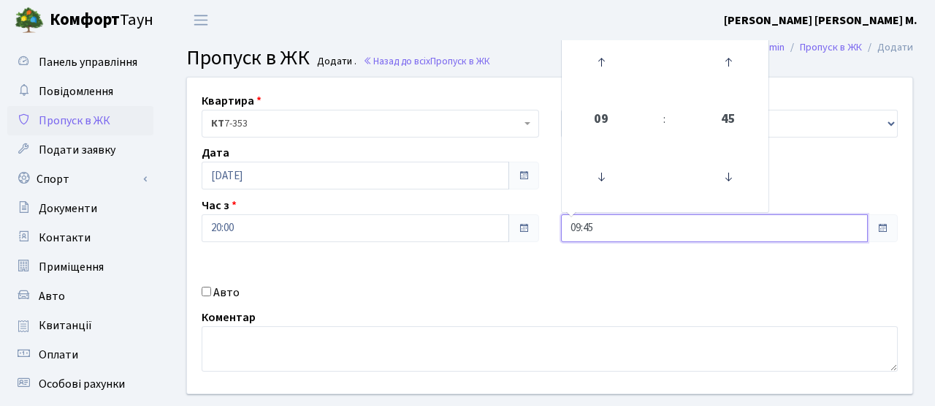
drag, startPoint x: 603, startPoint y: 224, endPoint x: 520, endPoint y: 232, distance: 83.7
click at [524, 227] on div "Квартира <b>КТ</b>&nbsp;&nbsp;&nbsp;&nbsp;7-353 <b>КТ</b>&nbsp;&nbsp;&nbsp;&nbs…" at bounding box center [550, 235] width 748 height 316
type input "22:00"
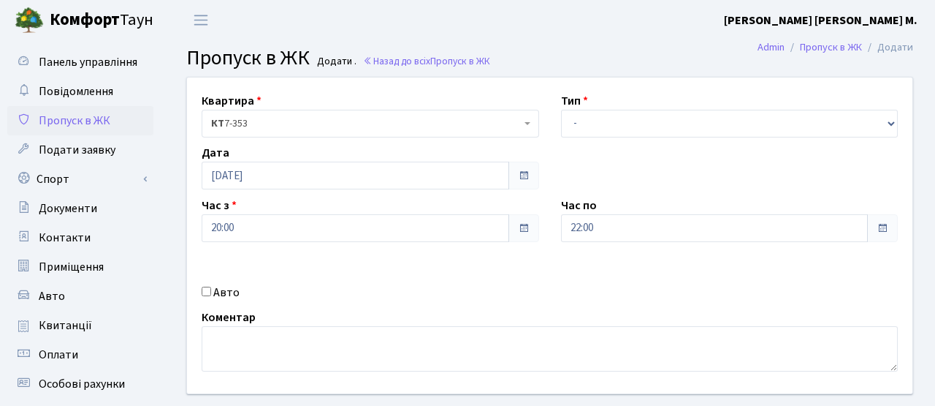
drag, startPoint x: 497, startPoint y: 284, endPoint x: 543, endPoint y: 210, distance: 87.0
click at [499, 280] on div "Квартира <b>КТ</b>&nbsp;&nbsp;&nbsp;&nbsp;7-353 <b>КТ</b>&nbsp;&nbsp;&nbsp;&nbs…" at bounding box center [550, 235] width 748 height 316
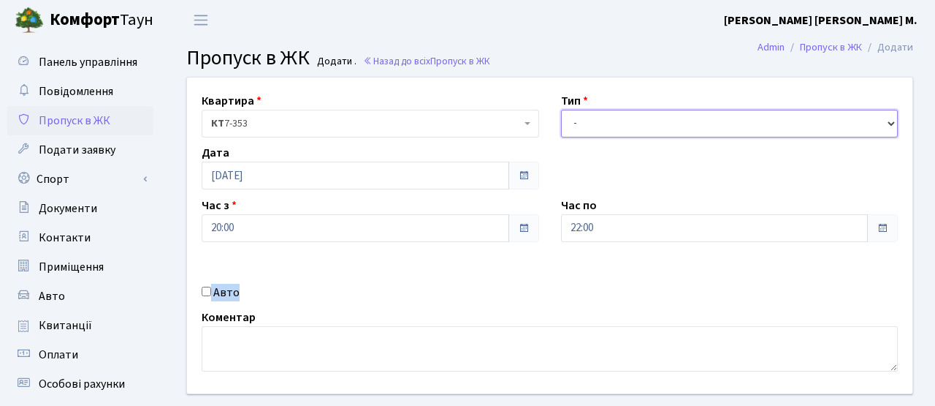
click at [590, 124] on select "- Доставка Таксі Гості Сервіс" at bounding box center [730, 124] width 338 height 28
select select "3"
click at [561, 110] on select "- Доставка Таксі Гості Сервіс" at bounding box center [730, 124] width 338 height 28
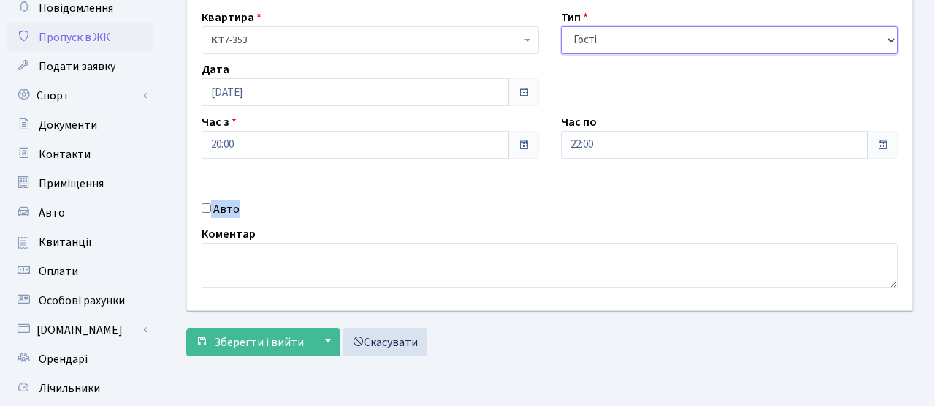
scroll to position [87, 0]
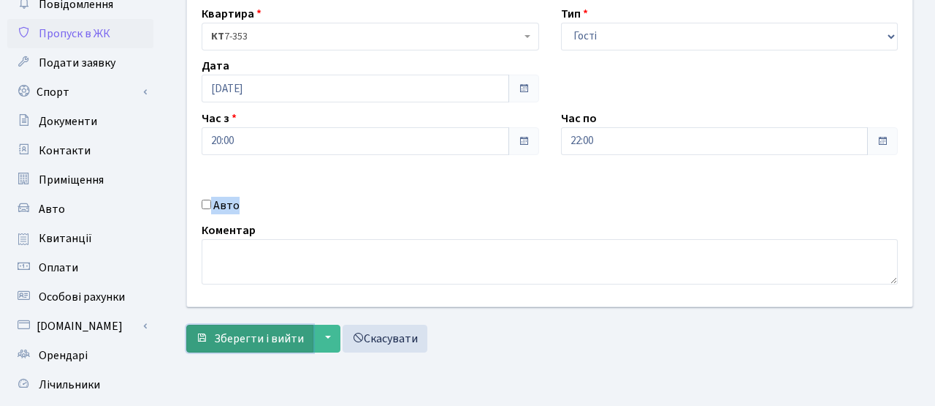
click at [251, 338] on span "Зберегти і вийти" at bounding box center [259, 338] width 90 height 16
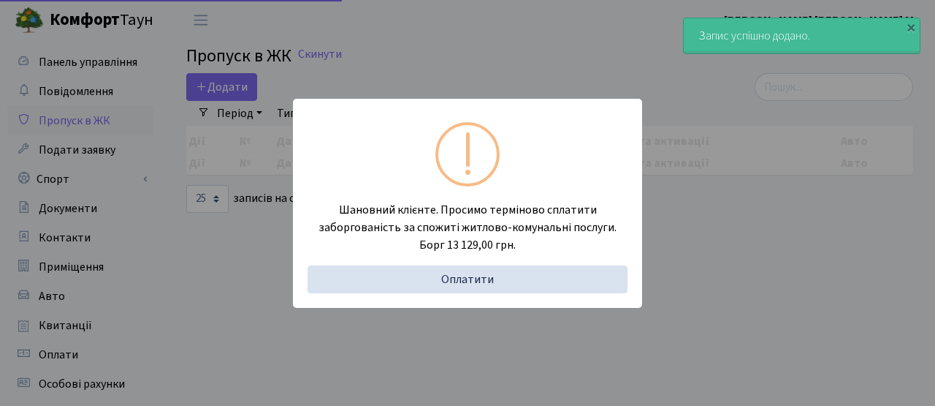
select select "25"
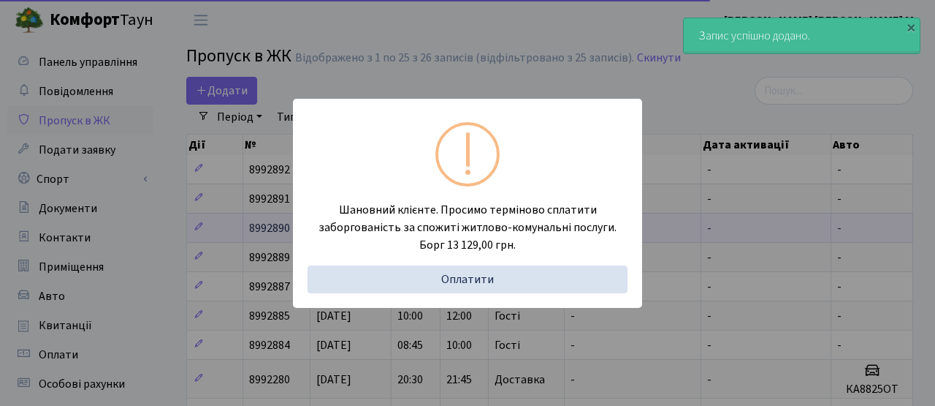
drag, startPoint x: 235, startPoint y: 206, endPoint x: 254, endPoint y: 229, distance: 29.1
click at [235, 206] on div "Шановний клієнте. Просимо терміново сплатити заборгованість за спожиті житлово-…" at bounding box center [467, 203] width 935 height 406
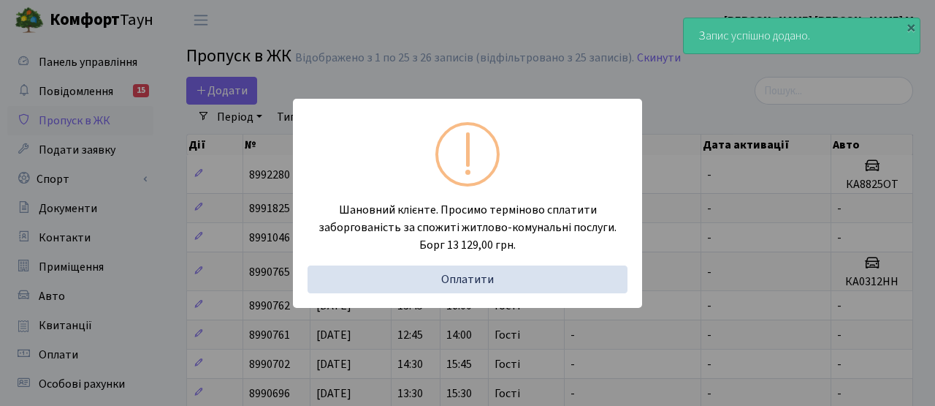
select select "25"
click at [220, 19] on div "Шановний клієнте. Просимо терміново сплатити заборгованість за спожиті житлово-…" at bounding box center [467, 203] width 935 height 406
